Goal: Information Seeking & Learning: Learn about a topic

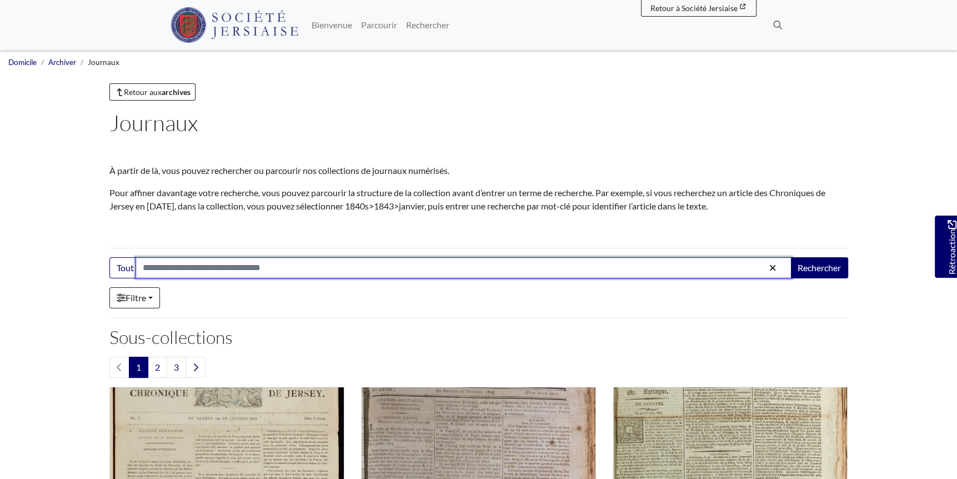
click at [238, 267] on input "Search:" at bounding box center [464, 267] width 656 height 21
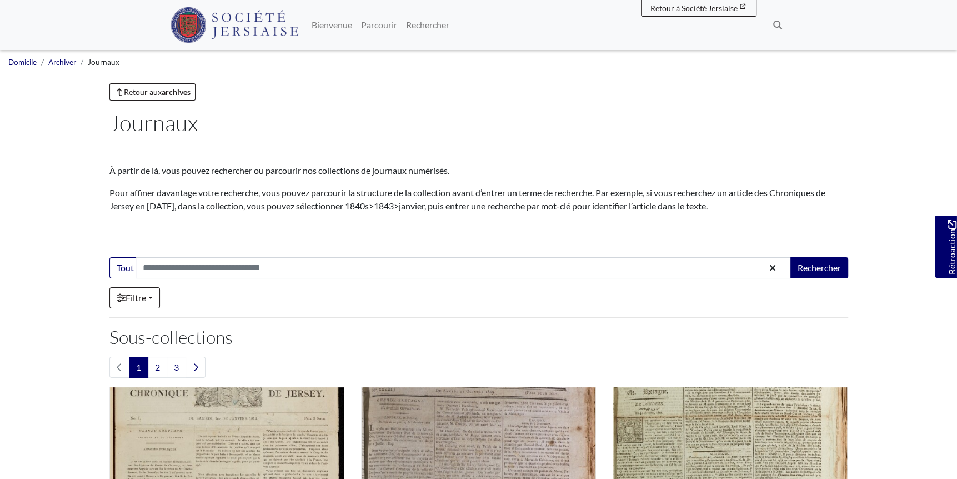
click at [347, 300] on div "Filtre" at bounding box center [478, 297] width 739 height 21
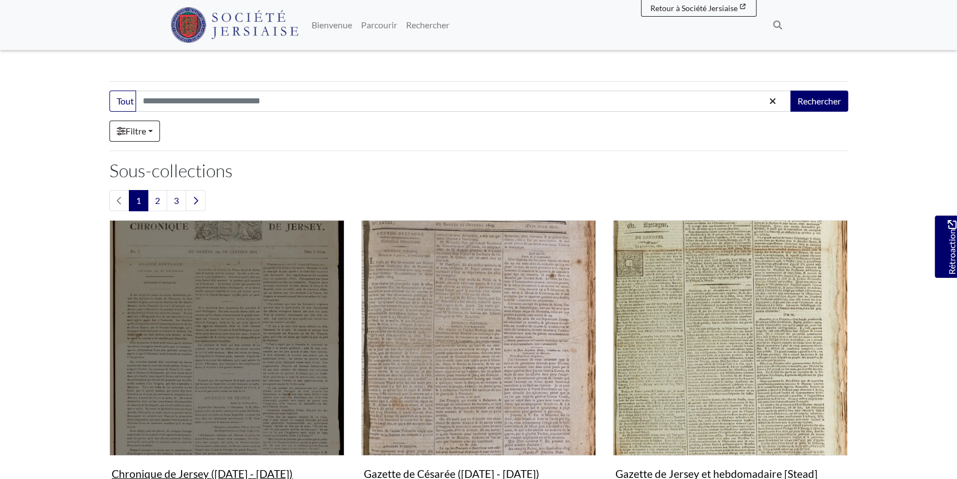
scroll to position [222, 0]
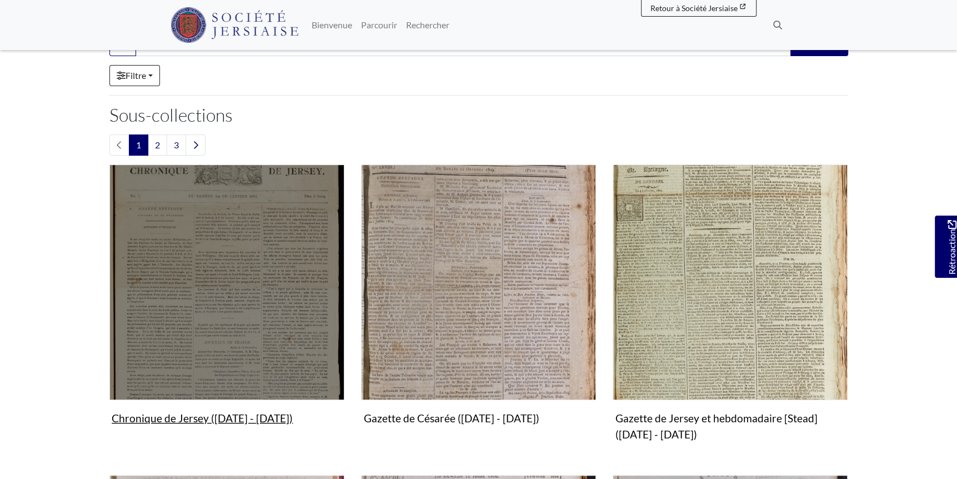
click at [237, 418] on figure "Chronique de Jersey (1814 - 1959) Collection" at bounding box center [226, 296] width 235 height 264
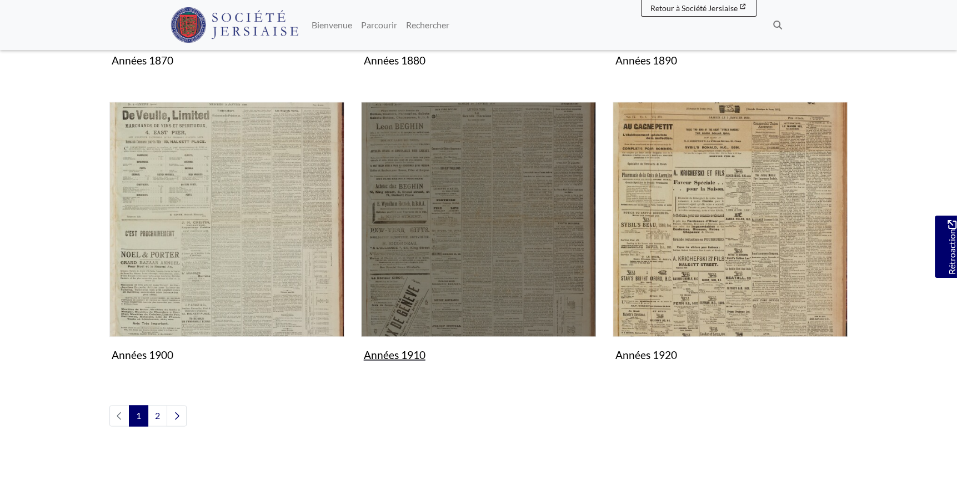
scroll to position [1300, 0]
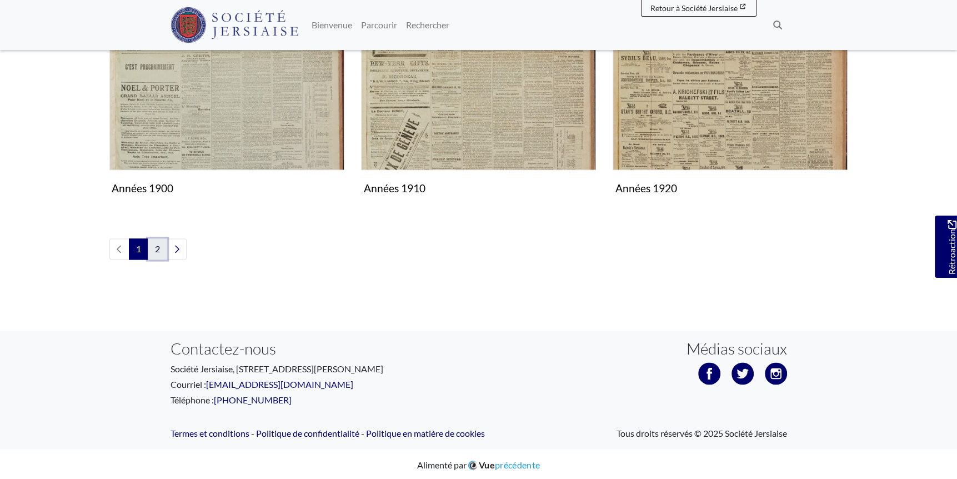
click at [157, 251] on link "2" at bounding box center [157, 248] width 19 height 21
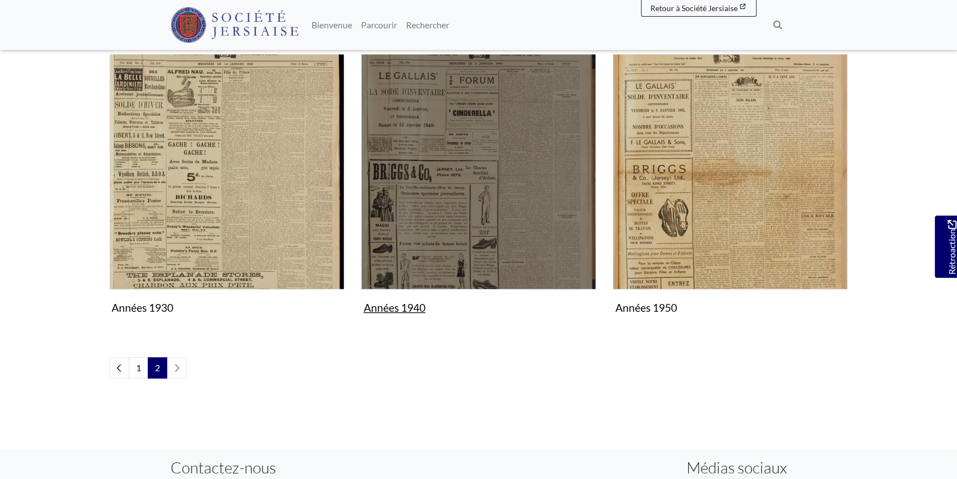
scroll to position [278, 0]
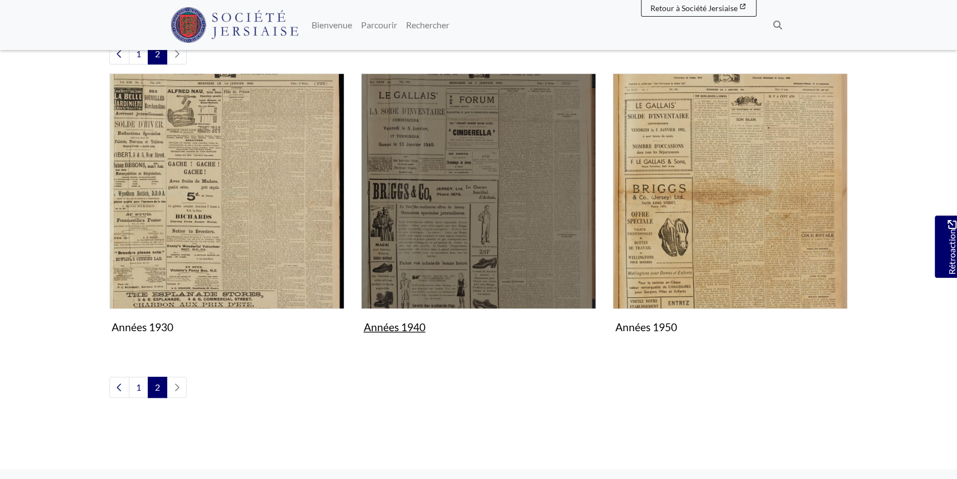
click at [433, 233] on img "Sous-collection" at bounding box center [478, 190] width 235 height 235
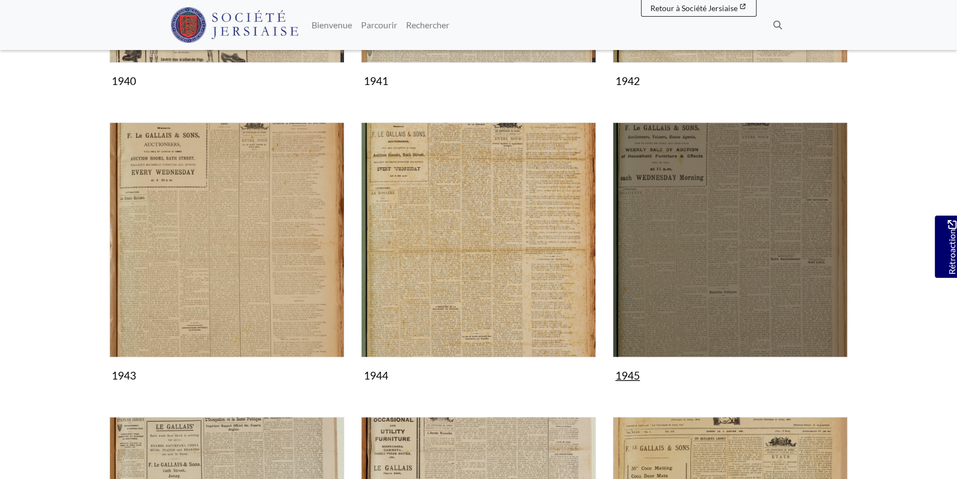
scroll to position [389, 0]
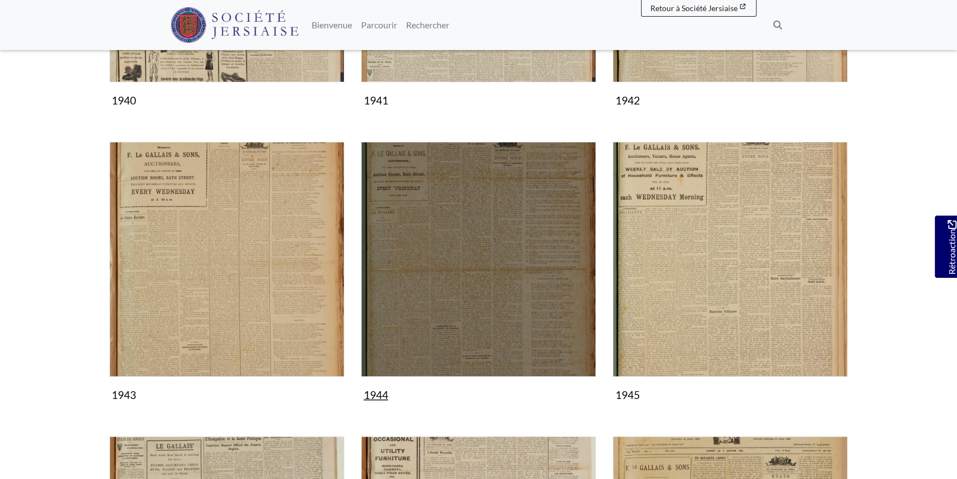
click at [477, 259] on img "Sous-collection" at bounding box center [478, 259] width 235 height 235
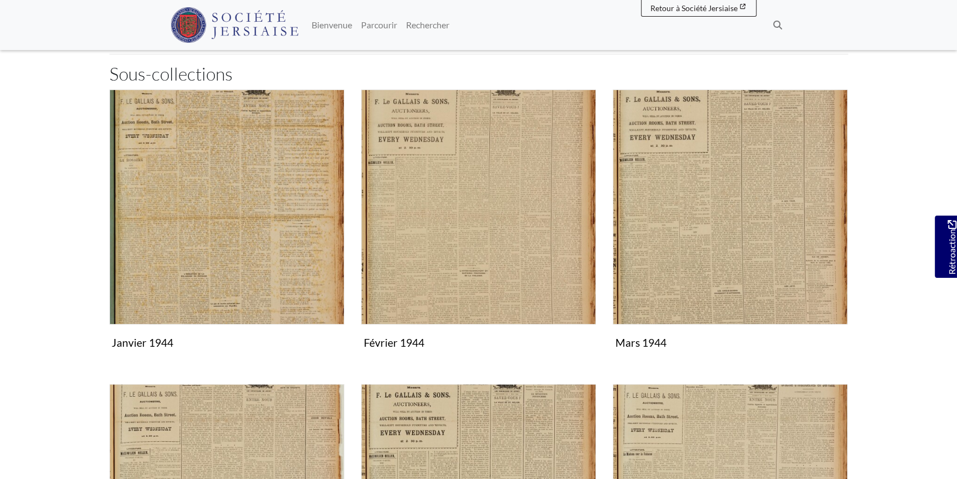
scroll to position [167, 0]
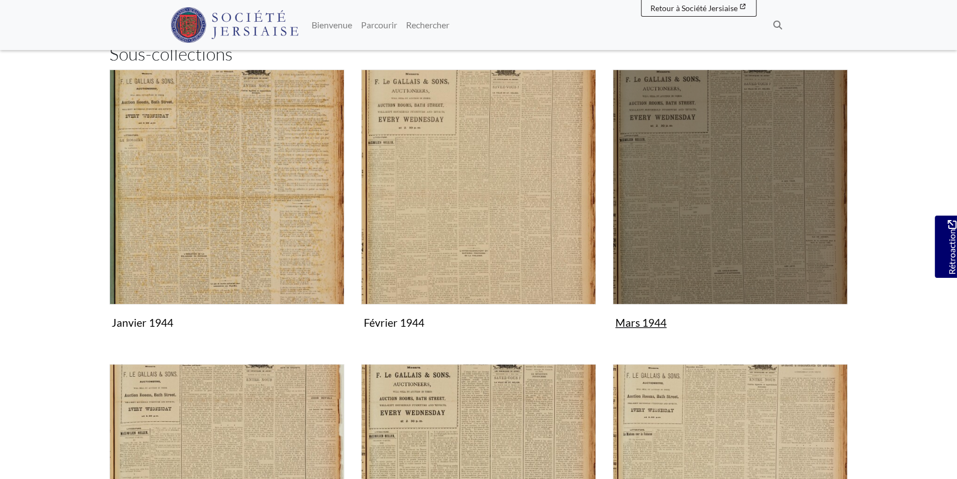
click at [684, 206] on img "Sous-collection" at bounding box center [730, 186] width 235 height 235
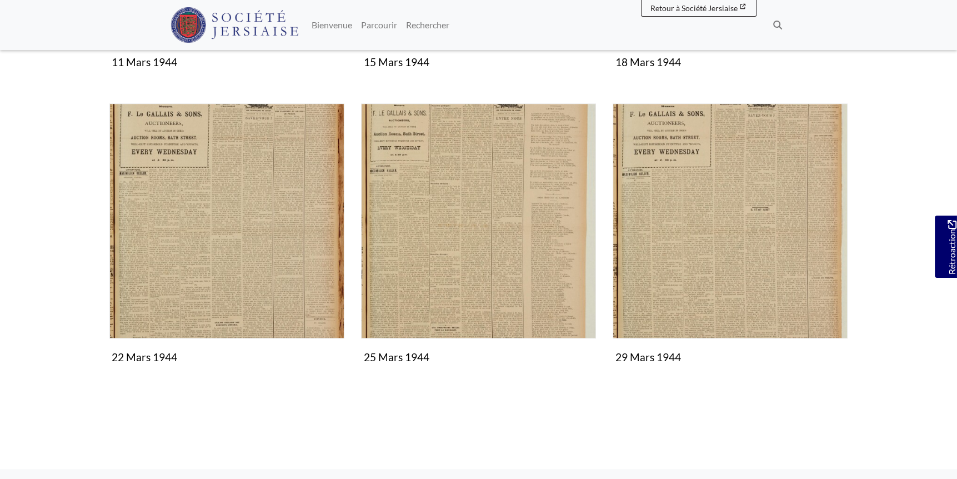
scroll to position [694, 0]
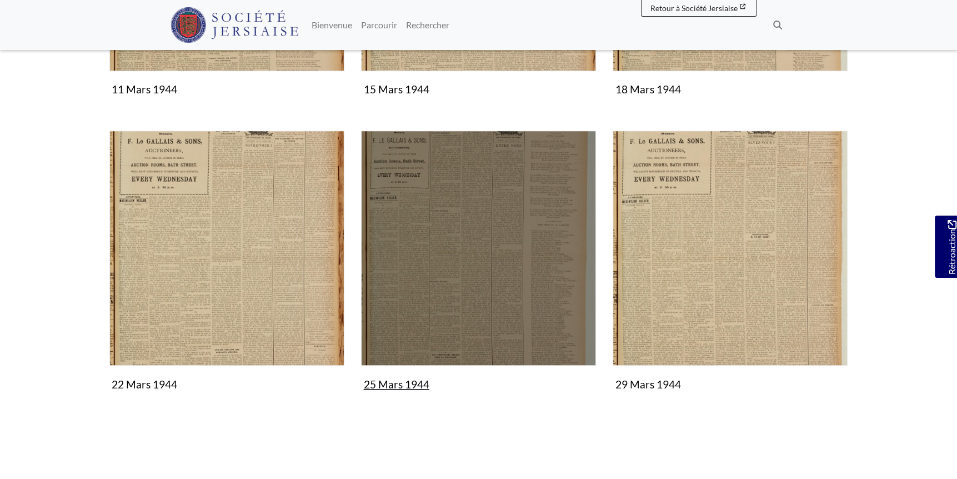
click at [449, 299] on img "Sous-collection" at bounding box center [478, 248] width 235 height 235
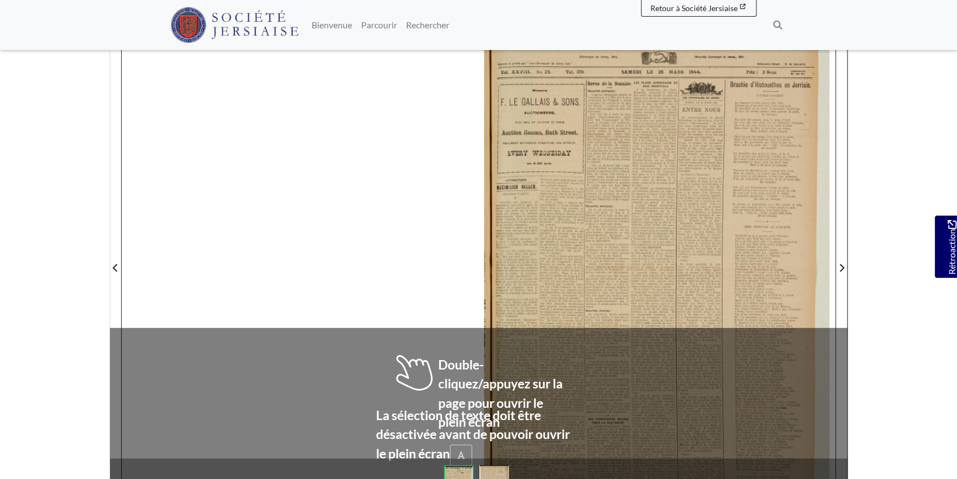
scroll to position [167, 0]
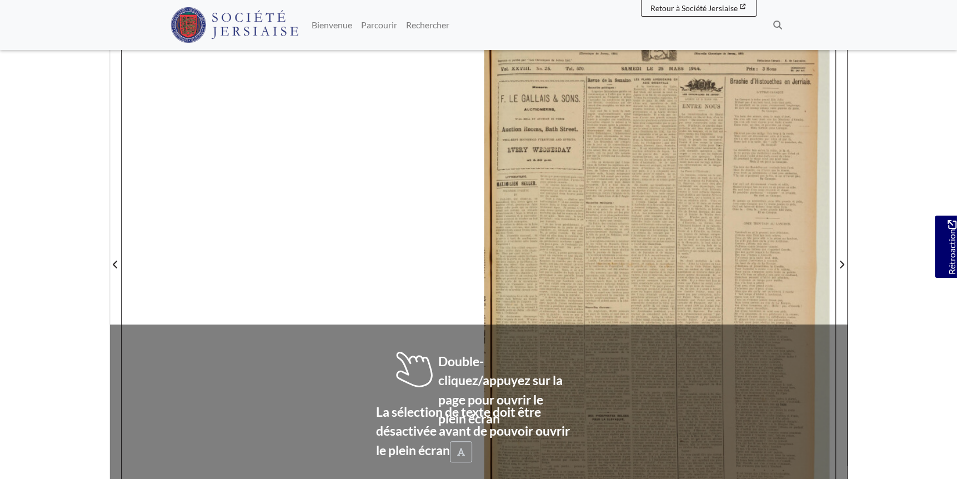
click at [542, 274] on div at bounding box center [657, 258] width 357 height 504
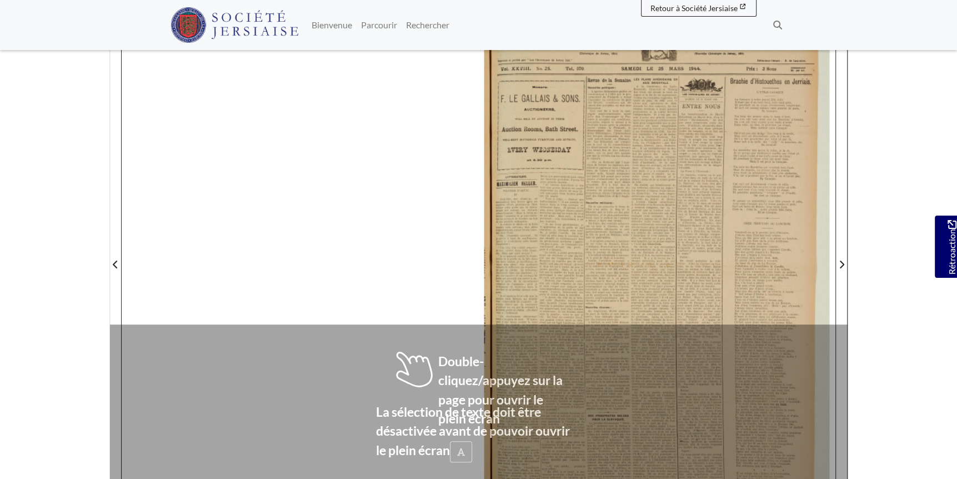
click at [542, 274] on div at bounding box center [657, 258] width 357 height 504
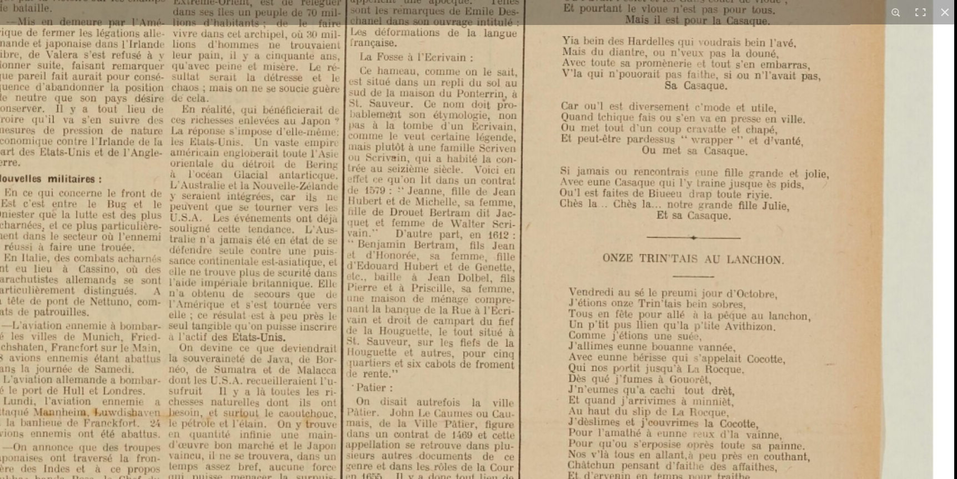
click at [634, 190] on img at bounding box center [267, 392] width 1374 height 1944
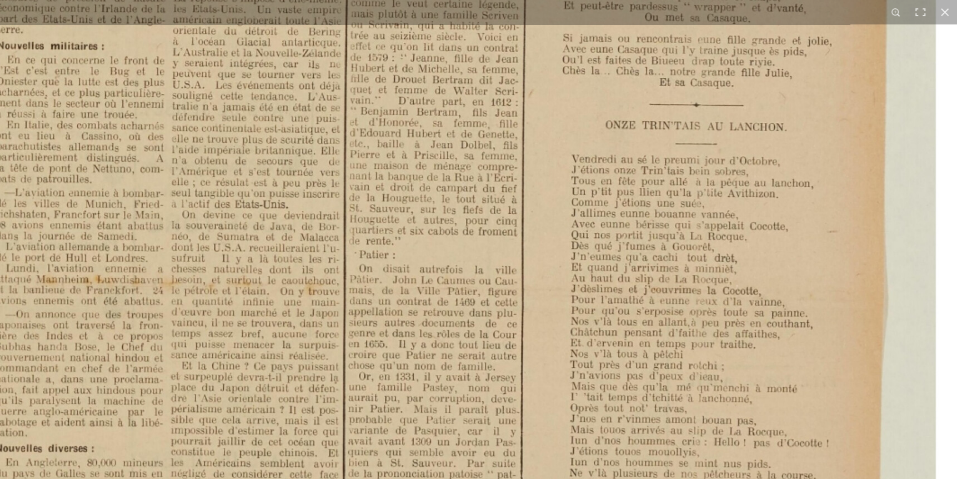
click at [663, 211] on img at bounding box center [270, 259] width 1374 height 1944
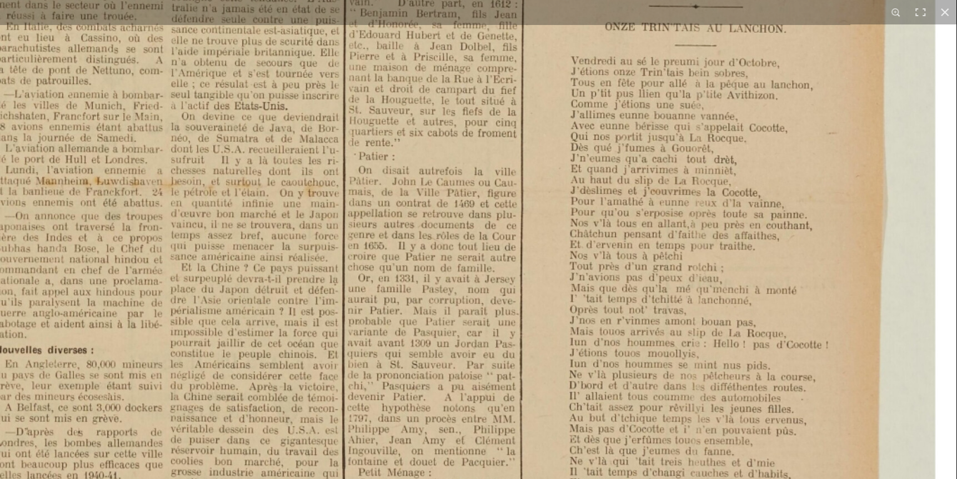
click at [670, 212] on img at bounding box center [269, 160] width 1374 height 1944
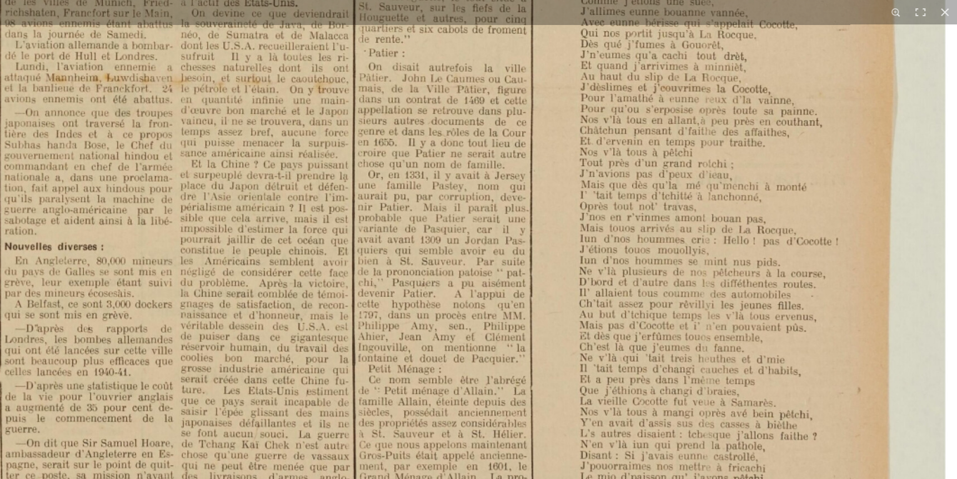
click at [679, 228] on img at bounding box center [279, 57] width 1374 height 1944
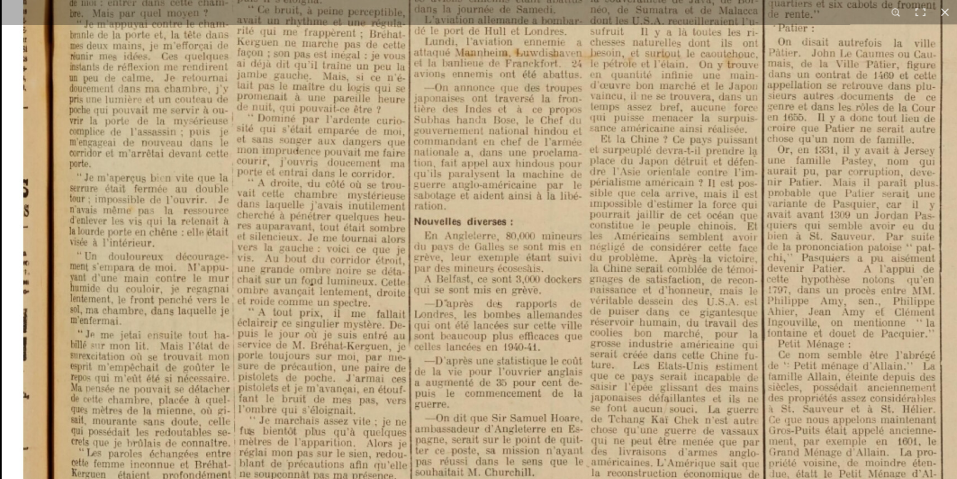
click at [482, 403] on img at bounding box center [689, 32] width 1374 height 1944
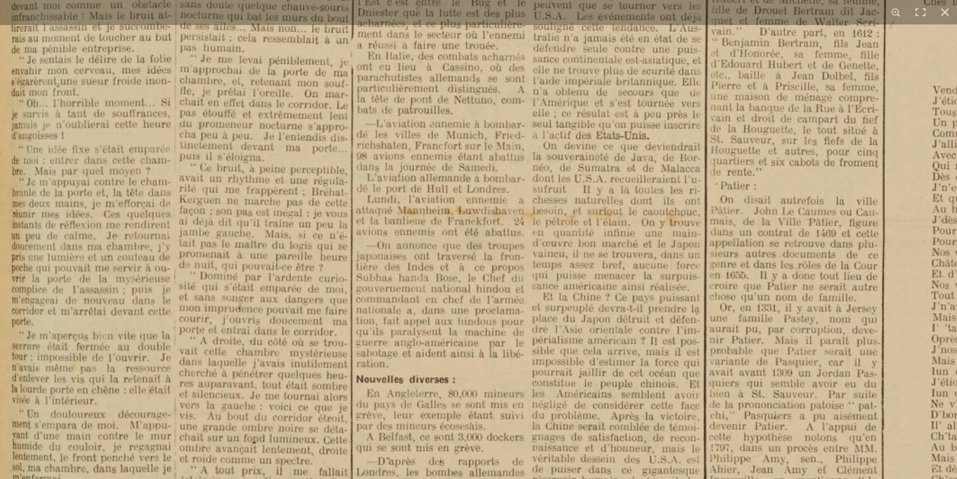
click at [473, 343] on img at bounding box center [631, 190] width 1374 height 1944
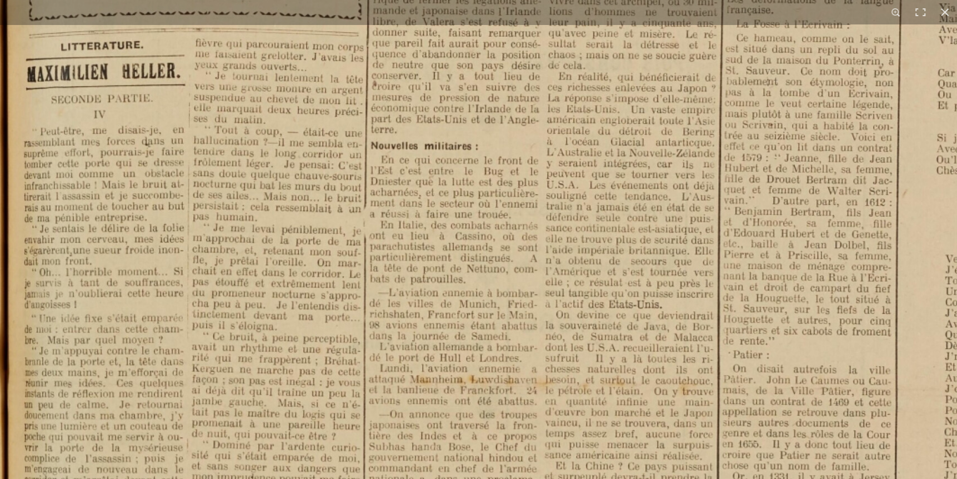
click at [452, 335] on img at bounding box center [644, 359] width 1374 height 1944
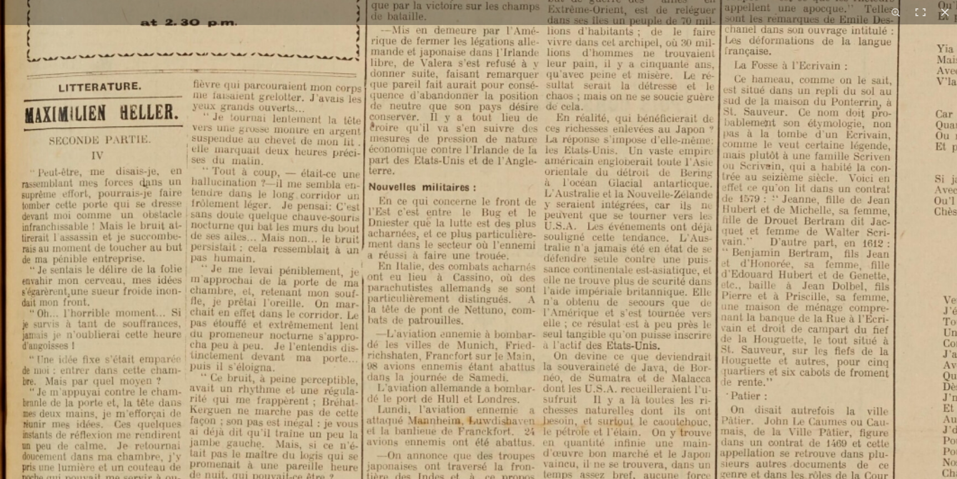
click at [415, 246] on img at bounding box center [641, 400] width 1374 height 1944
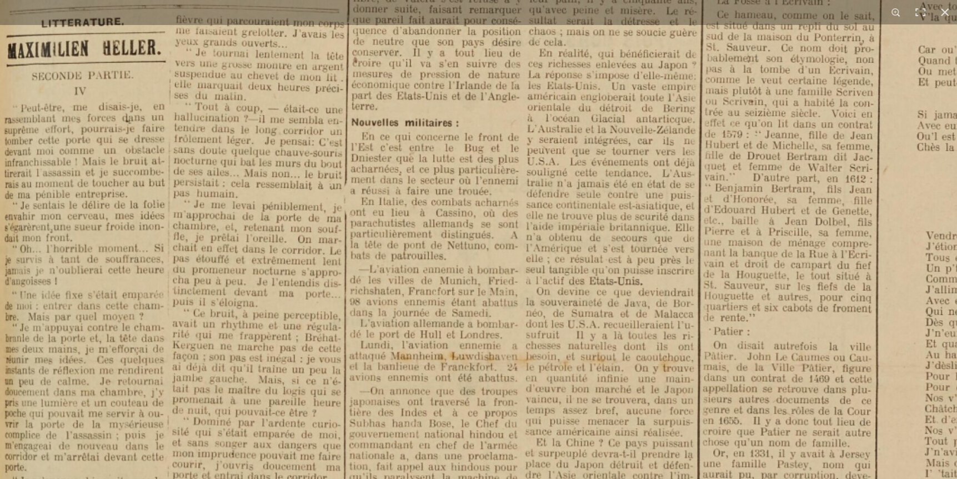
click at [436, 208] on img at bounding box center [624, 335] width 1374 height 1944
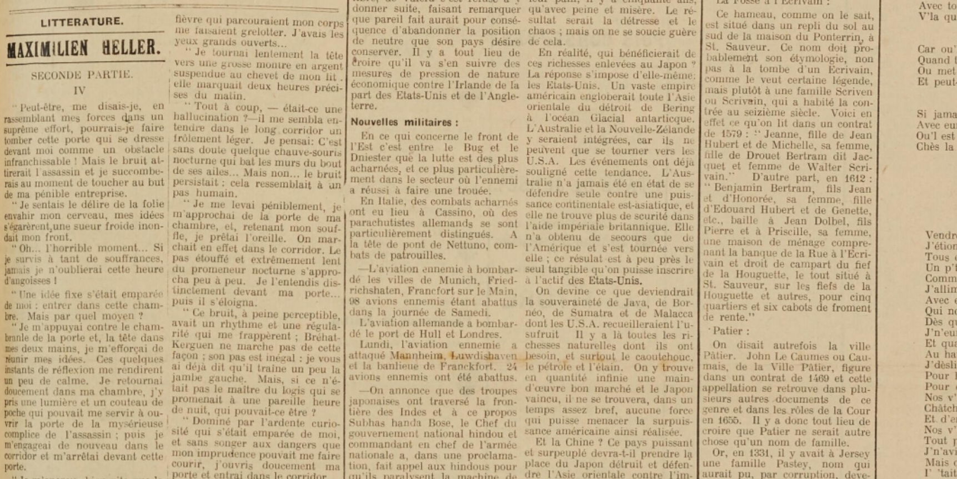
click at [453, 281] on img at bounding box center [624, 335] width 1374 height 1944
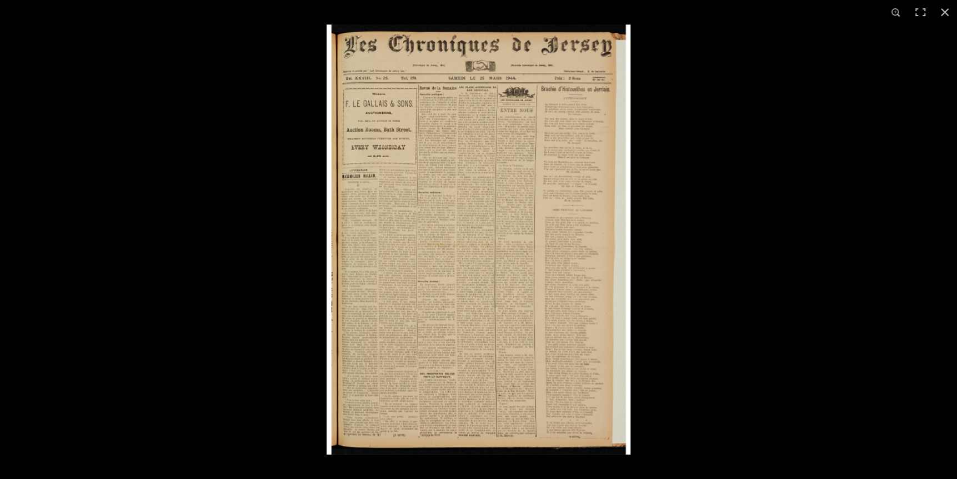
click at [453, 281] on img at bounding box center [479, 239] width 304 height 430
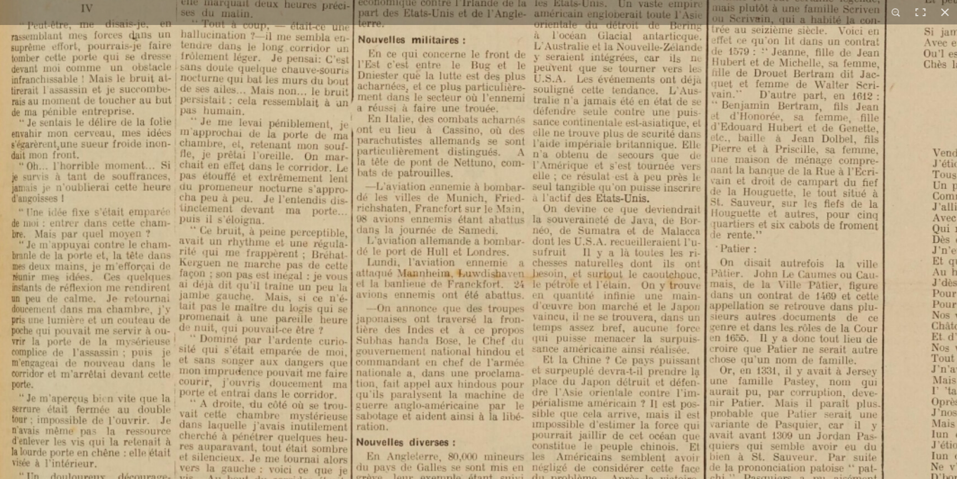
click at [492, 353] on img at bounding box center [631, 253] width 1374 height 1944
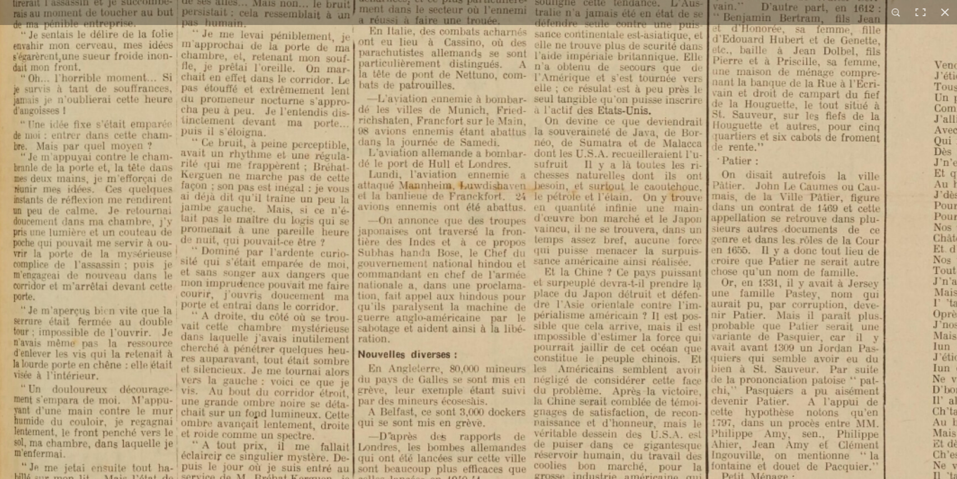
click at [478, 249] on img at bounding box center [633, 165] width 1374 height 1944
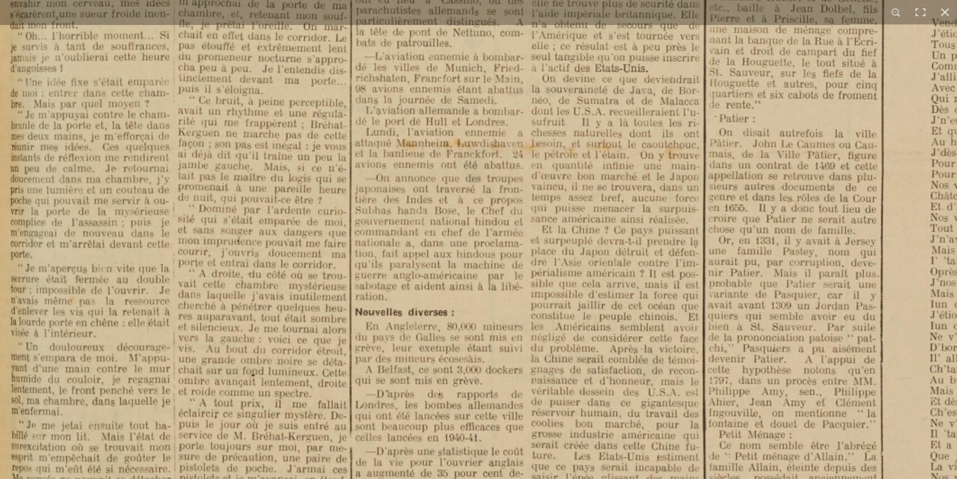
click at [483, 263] on img at bounding box center [630, 123] width 1374 height 1944
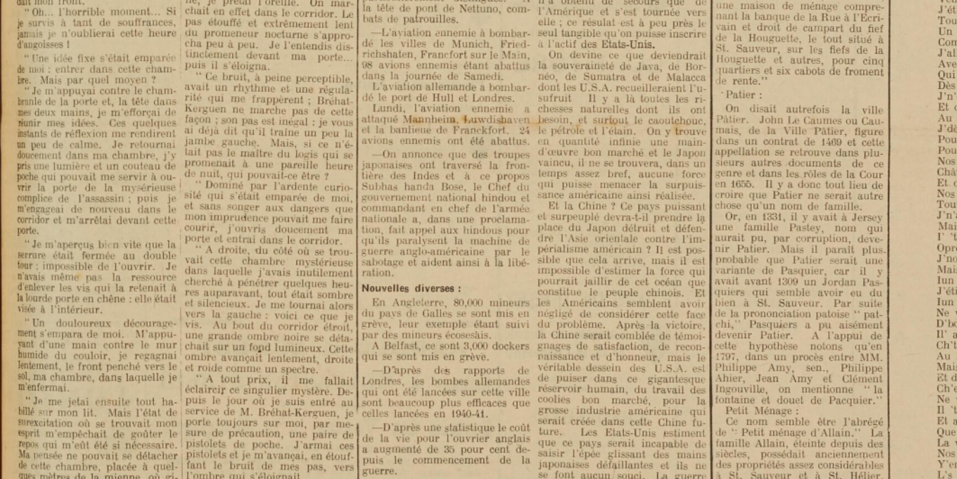
click at [488, 248] on img at bounding box center [636, 99] width 1374 height 1944
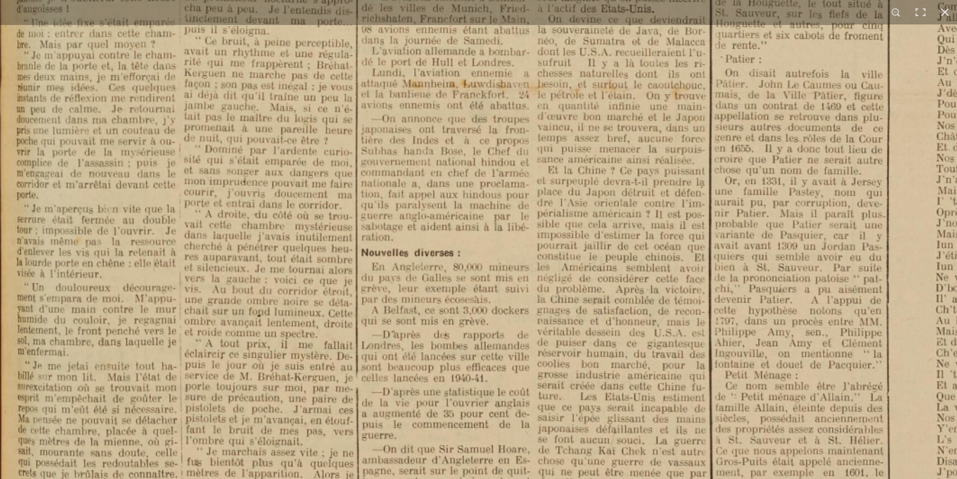
click at [440, 204] on img at bounding box center [636, 63] width 1374 height 1944
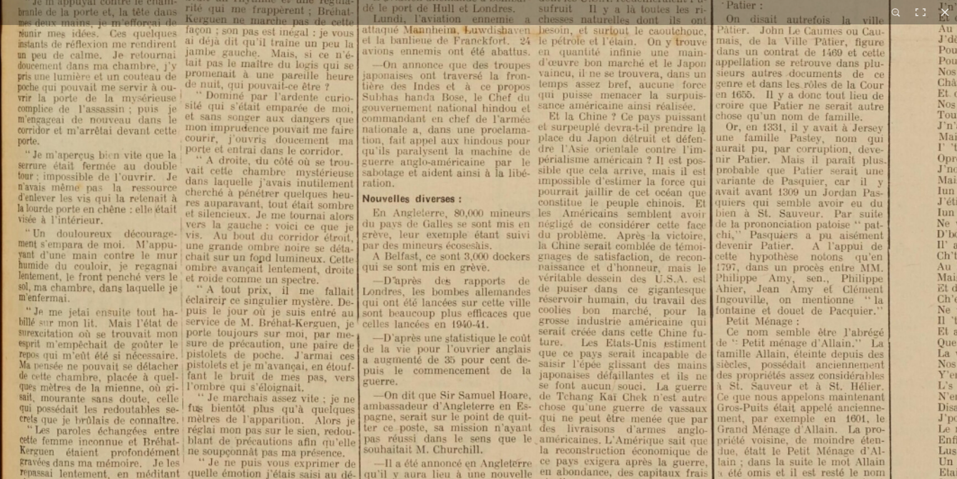
click at [428, 198] on img at bounding box center [637, 9] width 1374 height 1944
